Goal: Information Seeking & Learning: Learn about a topic

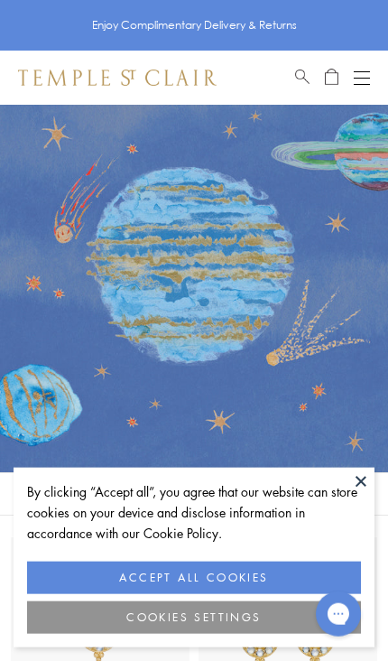
click at [240, 594] on button "ACCEPT ALL COOKIES" at bounding box center [194, 578] width 334 height 33
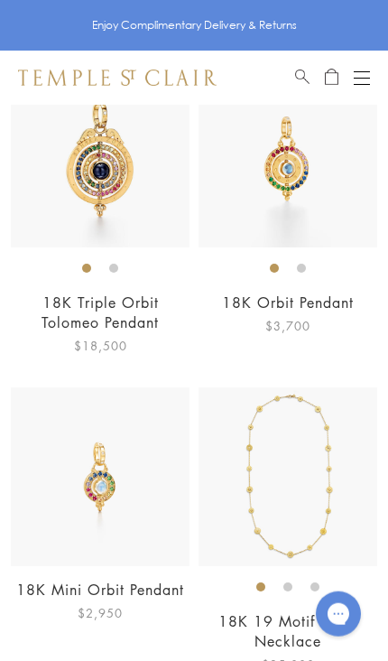
scroll to position [2702, 0]
click at [310, 433] on img at bounding box center [288, 475] width 179 height 179
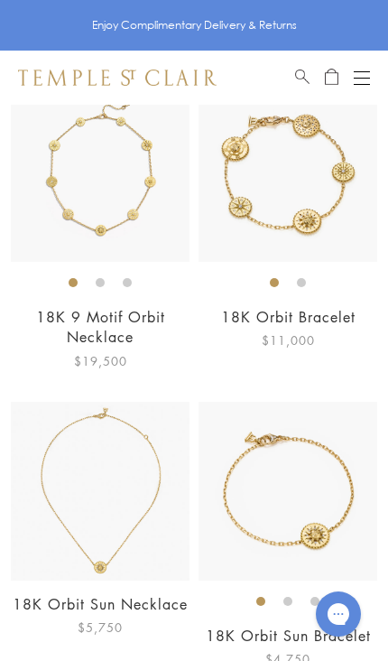
scroll to position [3327, 0]
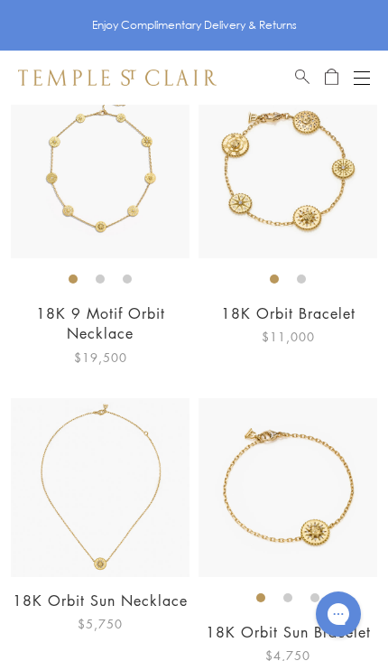
click at [134, 490] on img at bounding box center [100, 487] width 179 height 179
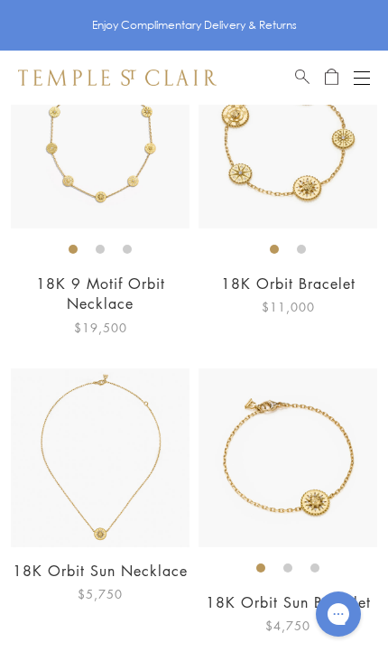
click at [306, 400] on img at bounding box center [288, 457] width 179 height 179
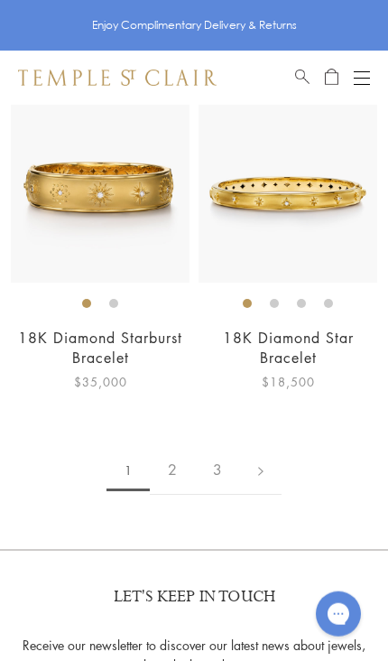
scroll to position [8073, 0]
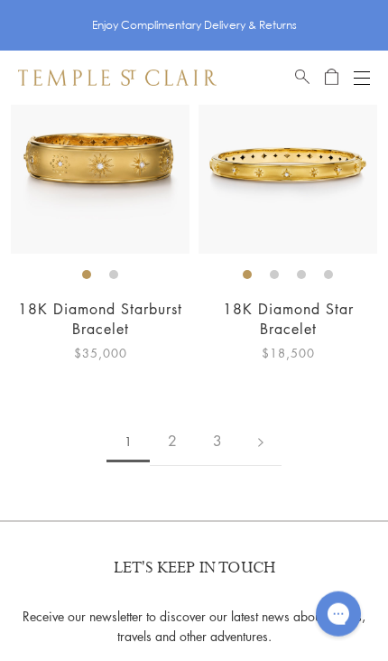
click at [176, 438] on link "2" at bounding box center [172, 441] width 45 height 50
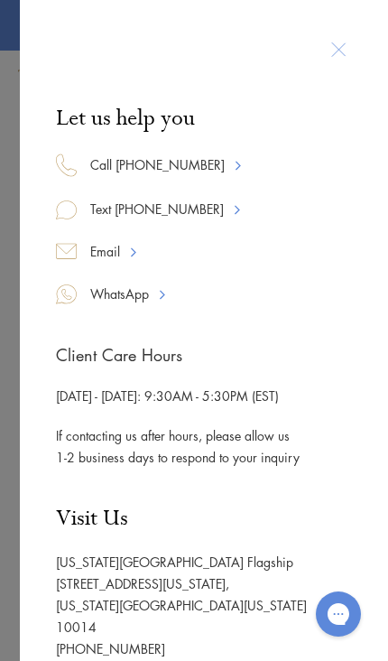
scroll to position [109, 0]
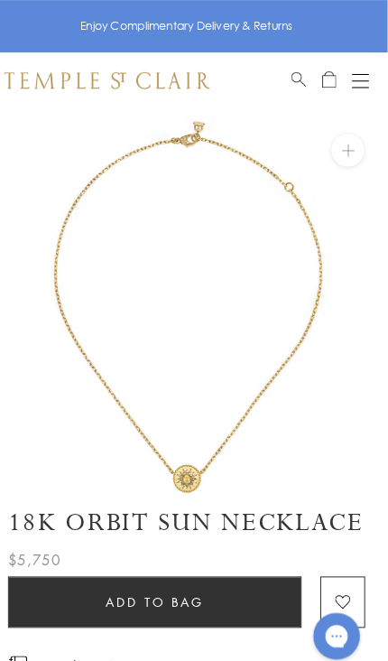
scroll to position [1, 0]
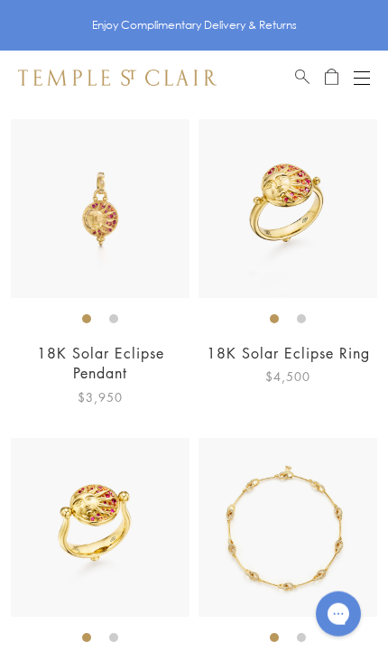
scroll to position [4523, 0]
